Goal: Task Accomplishment & Management: Manage account settings

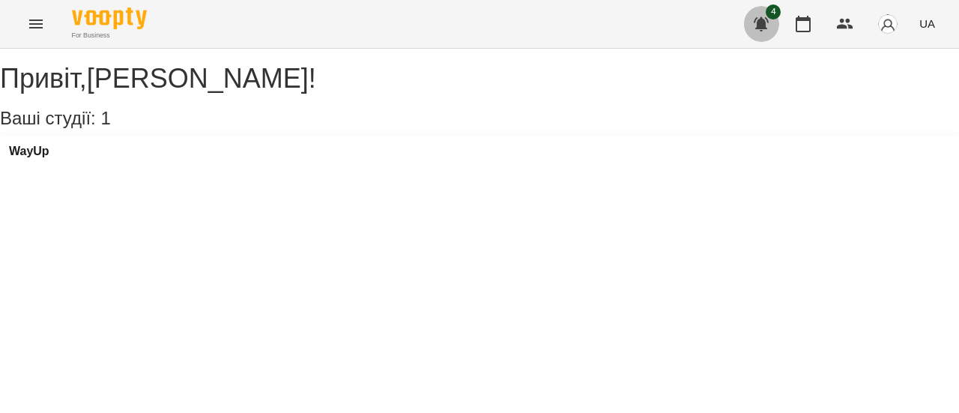
click at [770, 29] on icon "button" at bounding box center [761, 24] width 18 height 18
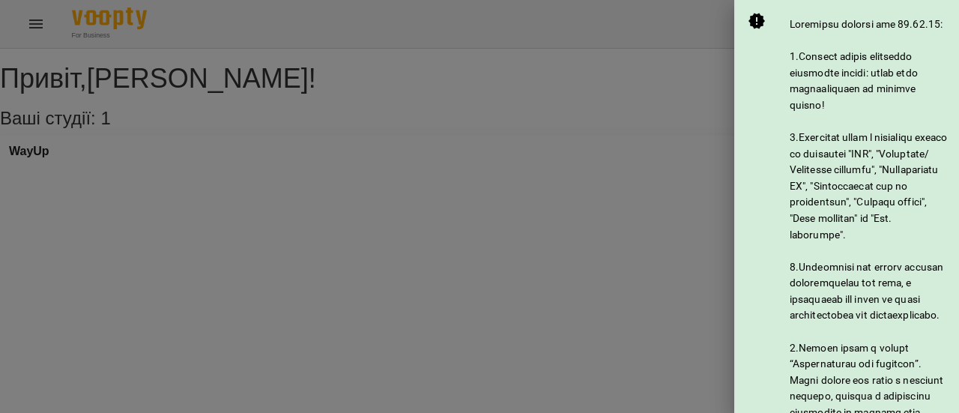
click at [661, 163] on div at bounding box center [479, 206] width 959 height 413
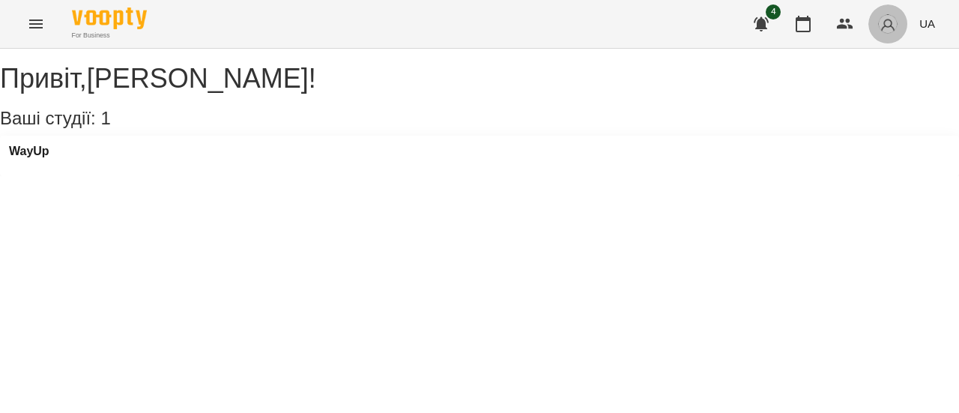
click at [887, 34] on img "button" at bounding box center [887, 23] width 21 height 21
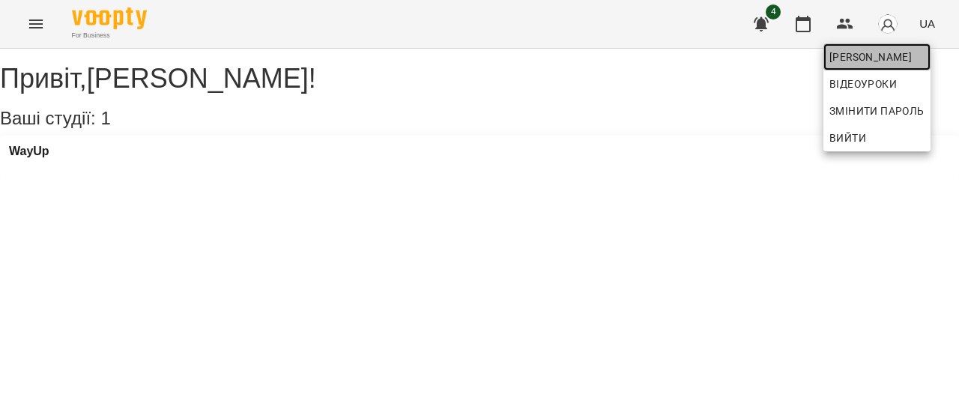
click at [862, 58] on span "[PERSON_NAME]" at bounding box center [876, 57] width 95 height 18
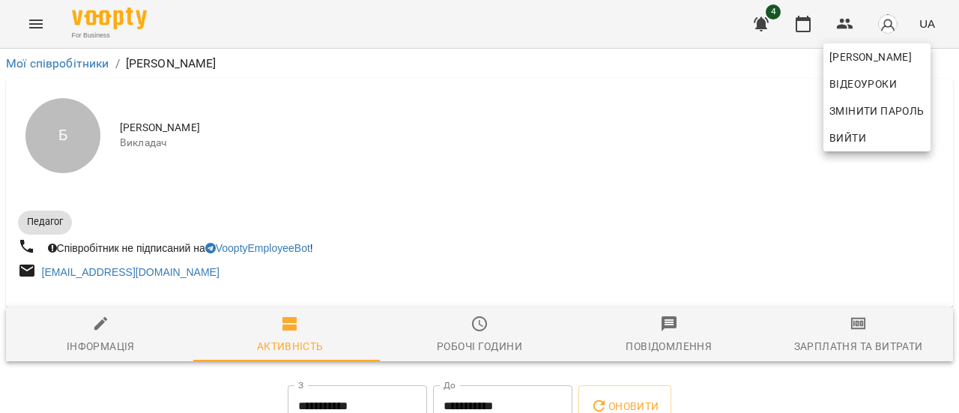
drag, startPoint x: 953, startPoint y: 99, endPoint x: 952, endPoint y: 134, distance: 35.2
click at [952, 134] on div at bounding box center [479, 206] width 959 height 413
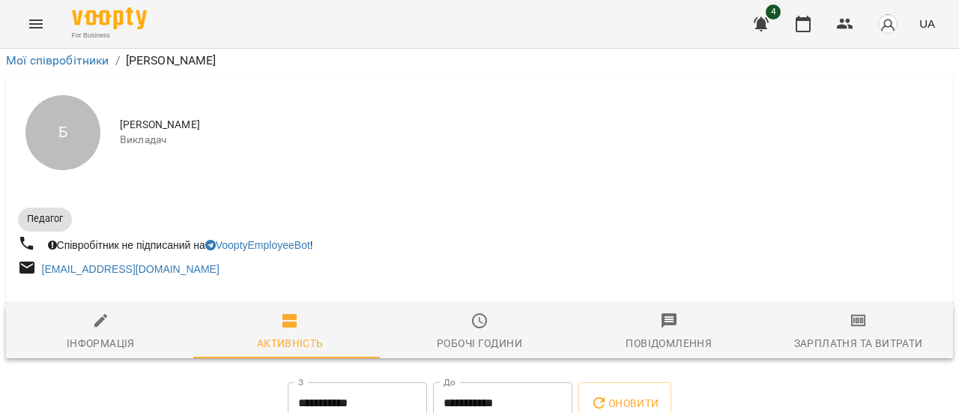
scroll to position [201, 0]
click at [887, 30] on img "button" at bounding box center [887, 23] width 21 height 21
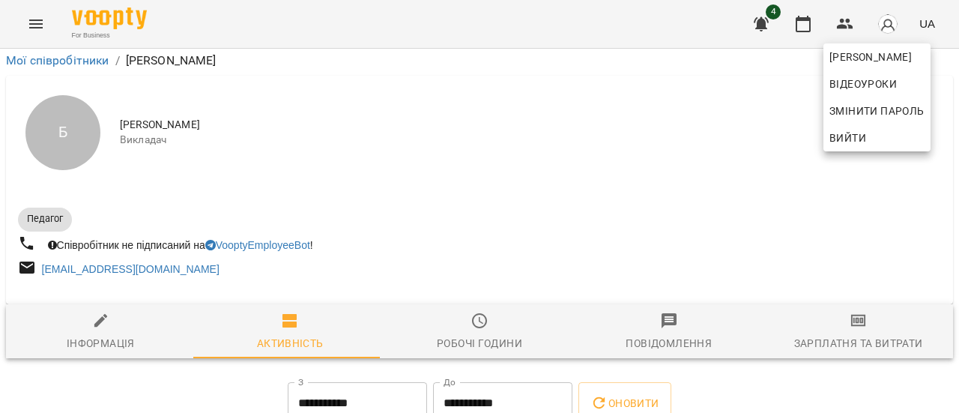
click at [122, 130] on div at bounding box center [479, 206] width 959 height 413
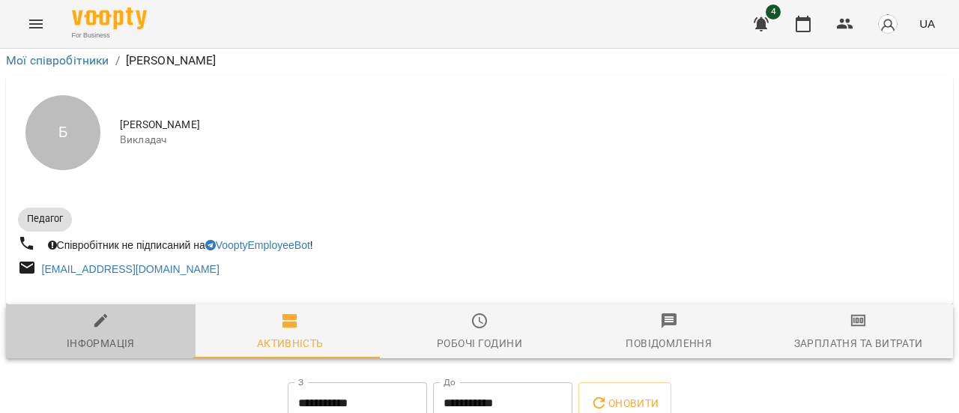
click at [122, 312] on span "Інформація" at bounding box center [101, 332] width 172 height 40
select select "**"
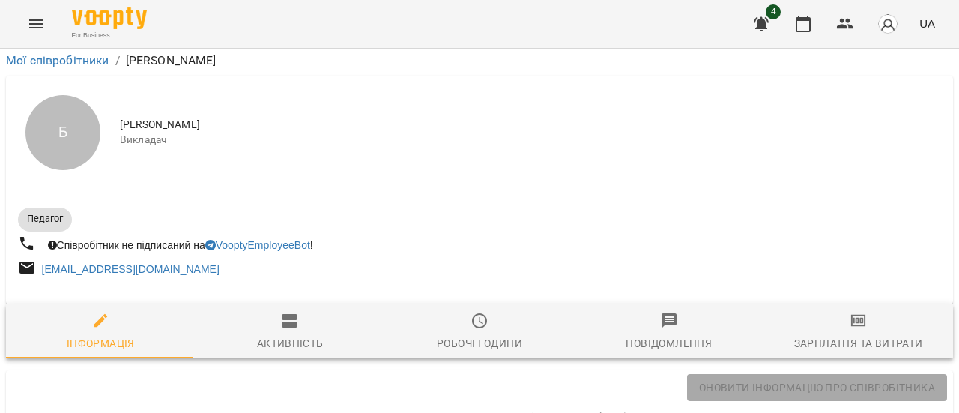
scroll to position [150, 0]
click at [769, 30] on icon "button" at bounding box center [761, 24] width 18 height 18
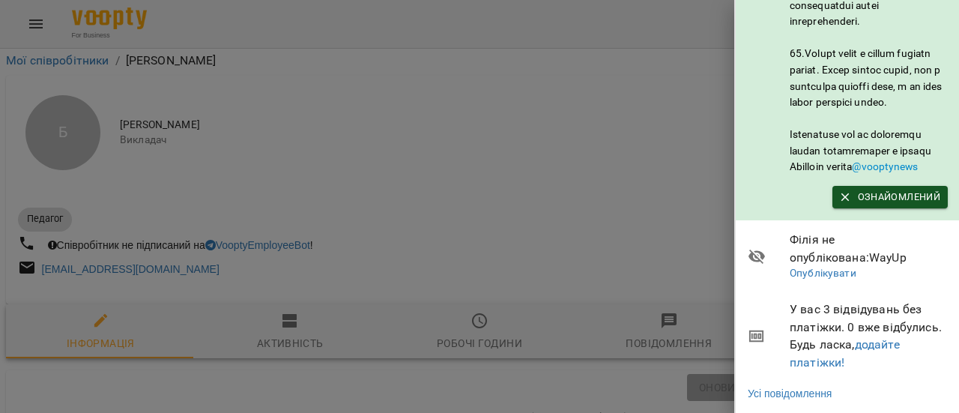
scroll to position [1003, 0]
click at [763, 330] on icon at bounding box center [756, 336] width 15 height 12
click at [815, 303] on span "У вас 3 відвідувань без платіжки. 0 вже відбулись. Будь ласка, додайте платіжки!" at bounding box center [869, 335] width 158 height 70
click at [649, 118] on div at bounding box center [479, 206] width 959 height 413
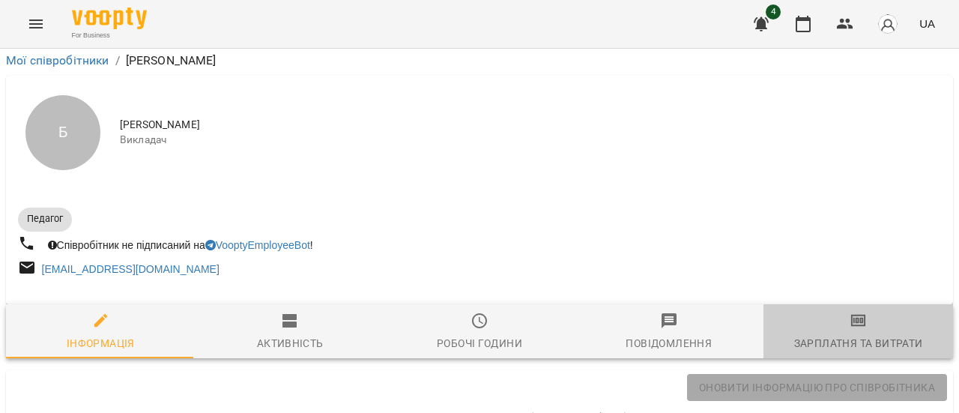
click at [850, 334] on div "Зарплатня та Витрати" at bounding box center [858, 343] width 129 height 18
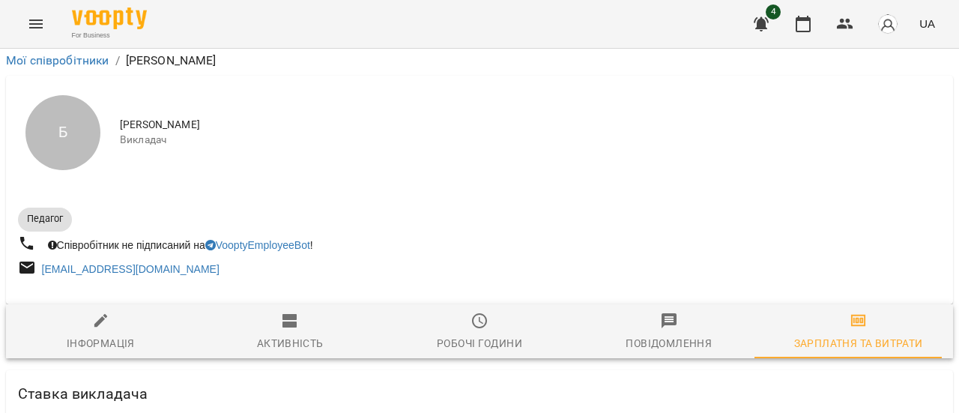
scroll to position [0, 0]
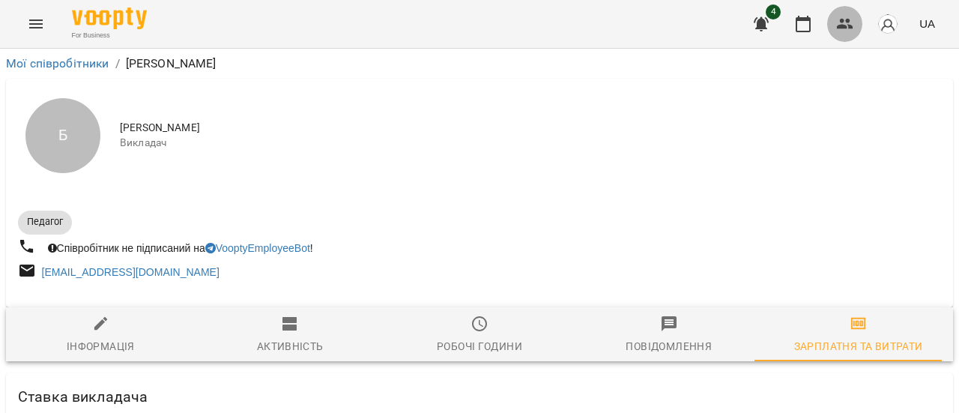
click at [843, 25] on icon "button" at bounding box center [845, 24] width 16 height 10
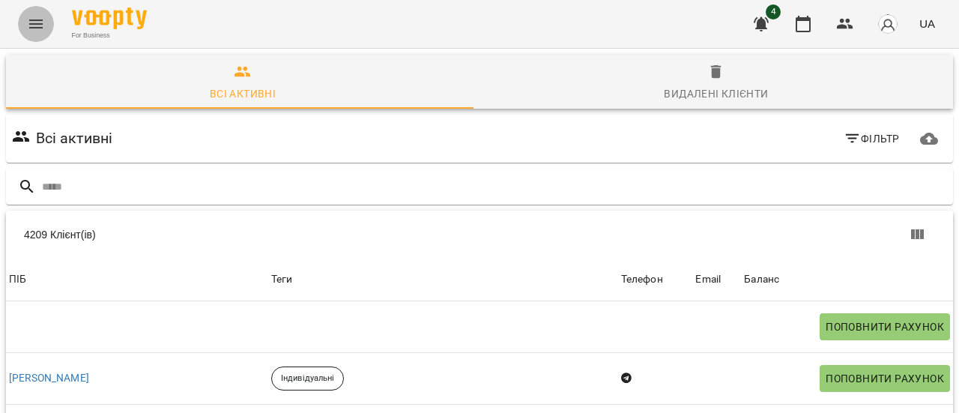
click at [37, 23] on icon "Menu" at bounding box center [36, 24] width 18 height 18
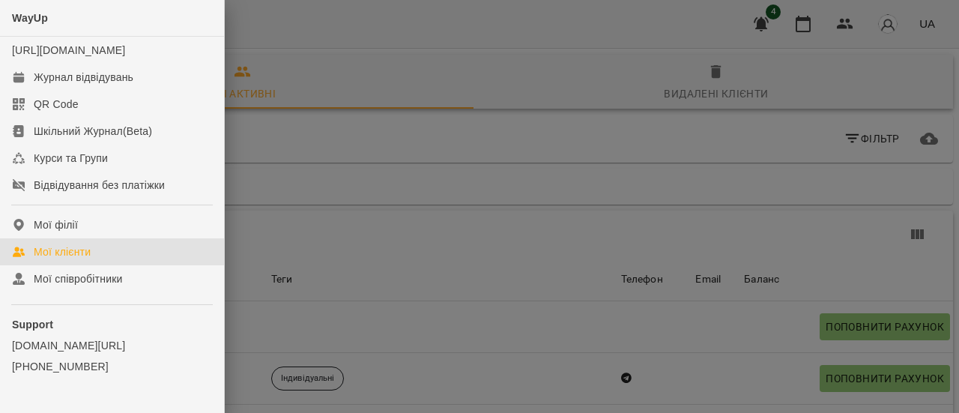
click at [426, 224] on div at bounding box center [479, 206] width 959 height 413
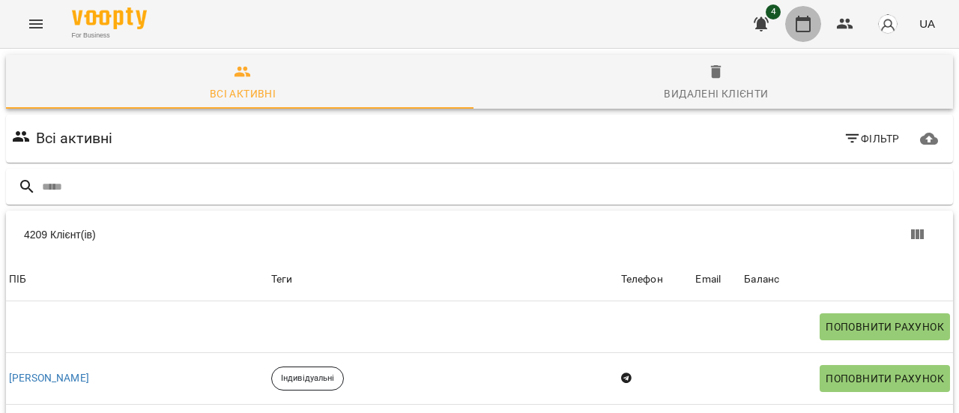
click at [797, 36] on button "button" at bounding box center [803, 24] width 36 height 36
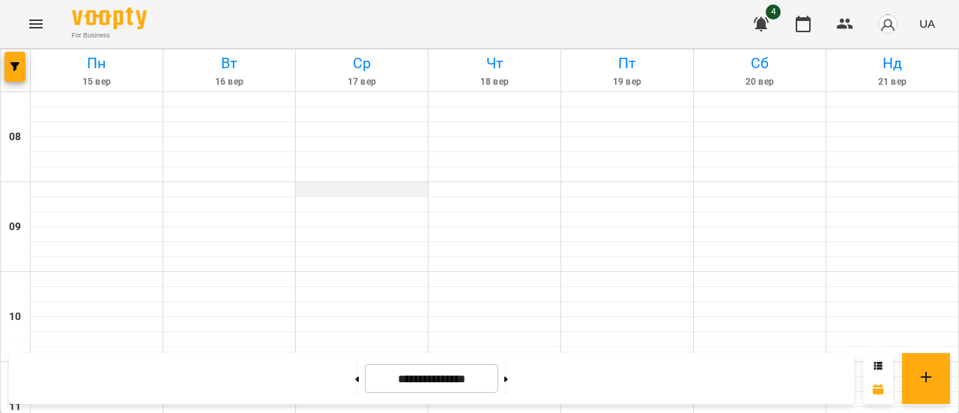
scroll to position [803, 0]
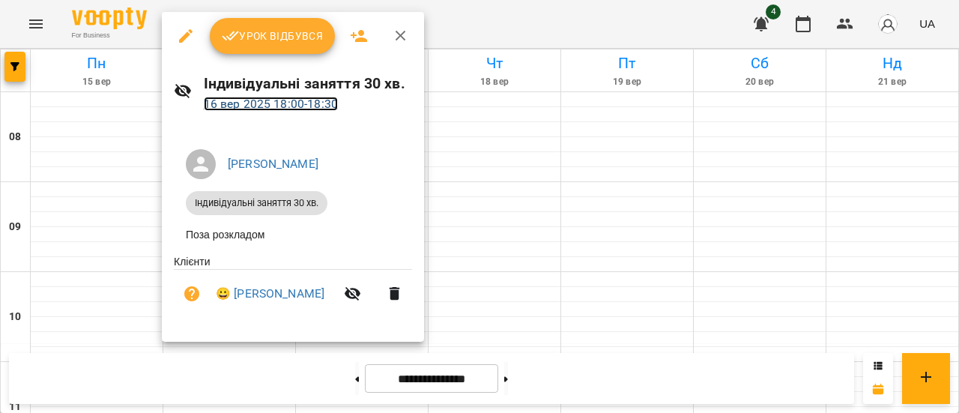
click at [271, 106] on link "[DATE] 18:00 - 18:30" at bounding box center [271, 104] width 134 height 14
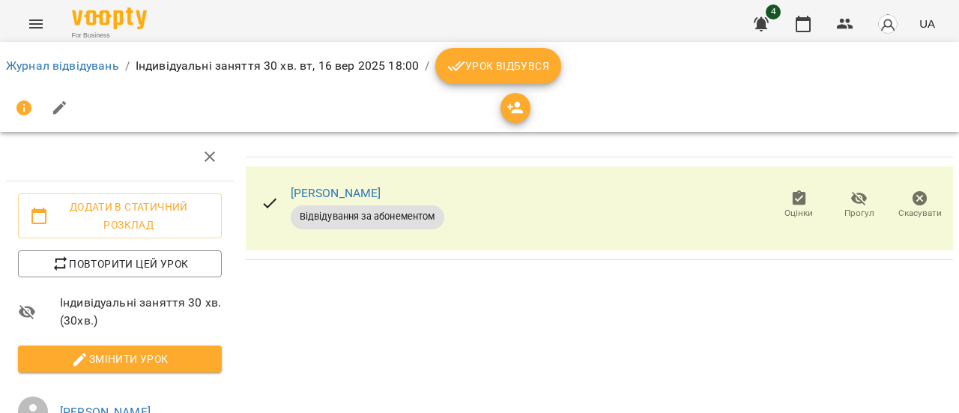
click at [172, 362] on span "Змінити урок" at bounding box center [120, 359] width 180 height 18
select select "**********"
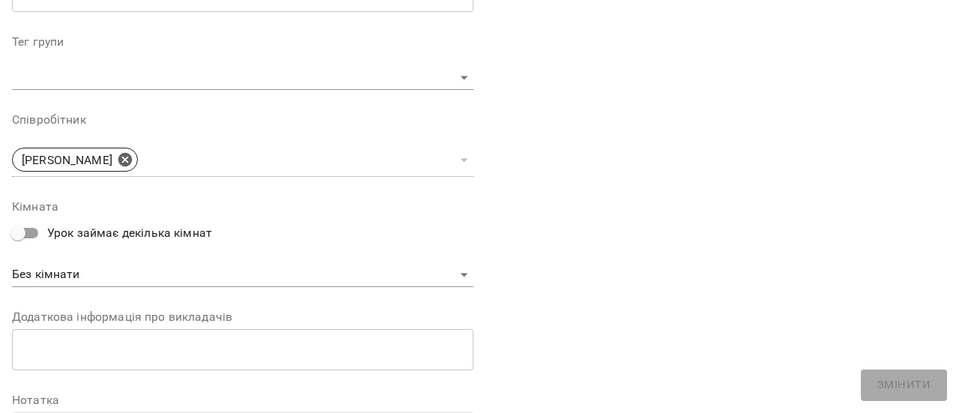
scroll to position [592, 0]
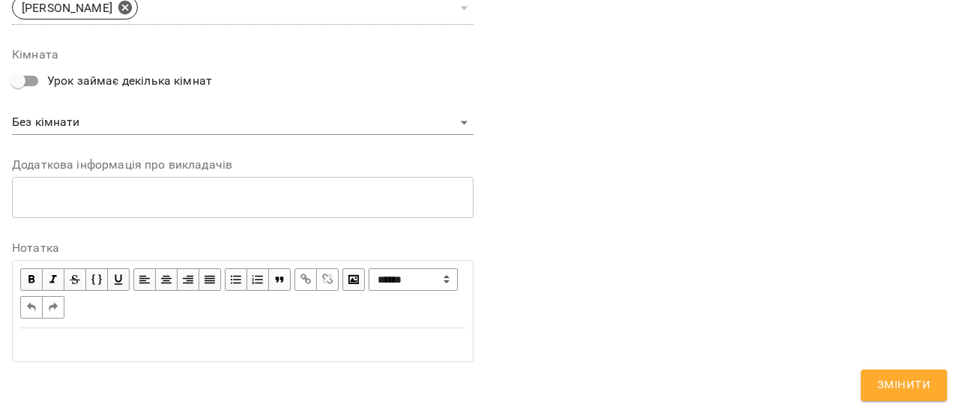
click at [163, 345] on div "Edit text" at bounding box center [242, 345] width 445 height 18
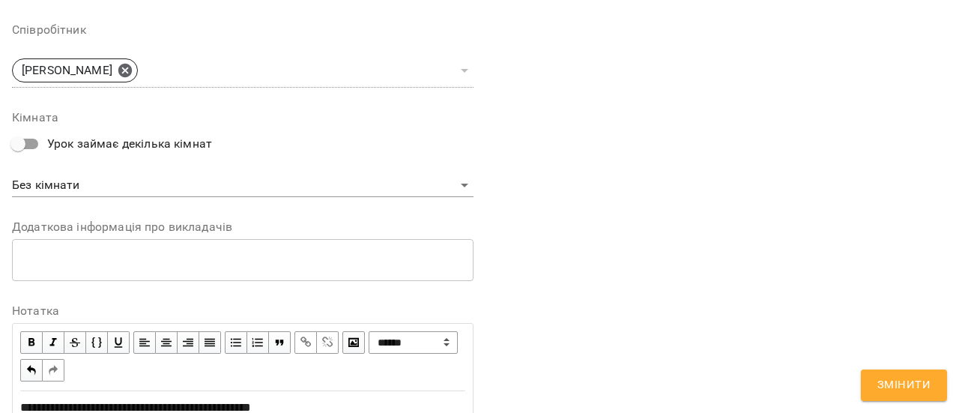
scroll to position [655, 0]
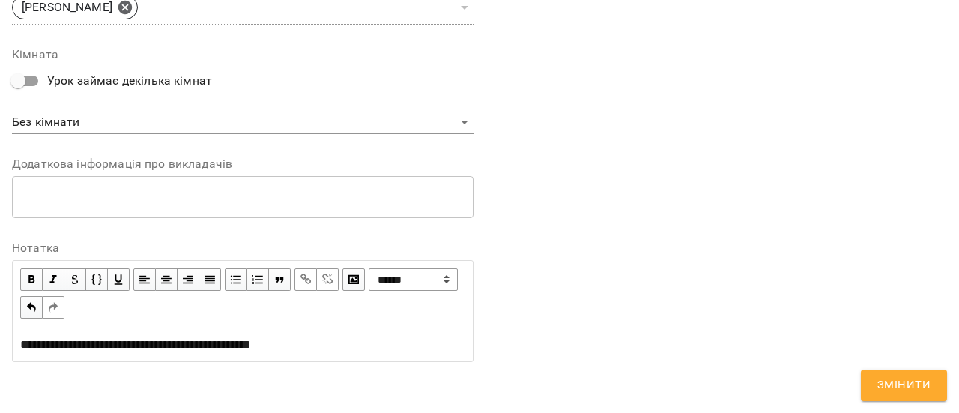
drag, startPoint x: 20, startPoint y: 341, endPoint x: 83, endPoint y: 345, distance: 63.1
click at [83, 345] on span "**********" at bounding box center [135, 344] width 231 height 11
click at [21, 340] on span "**********" at bounding box center [135, 344] width 231 height 11
